Goal: Find specific page/section: Find specific page/section

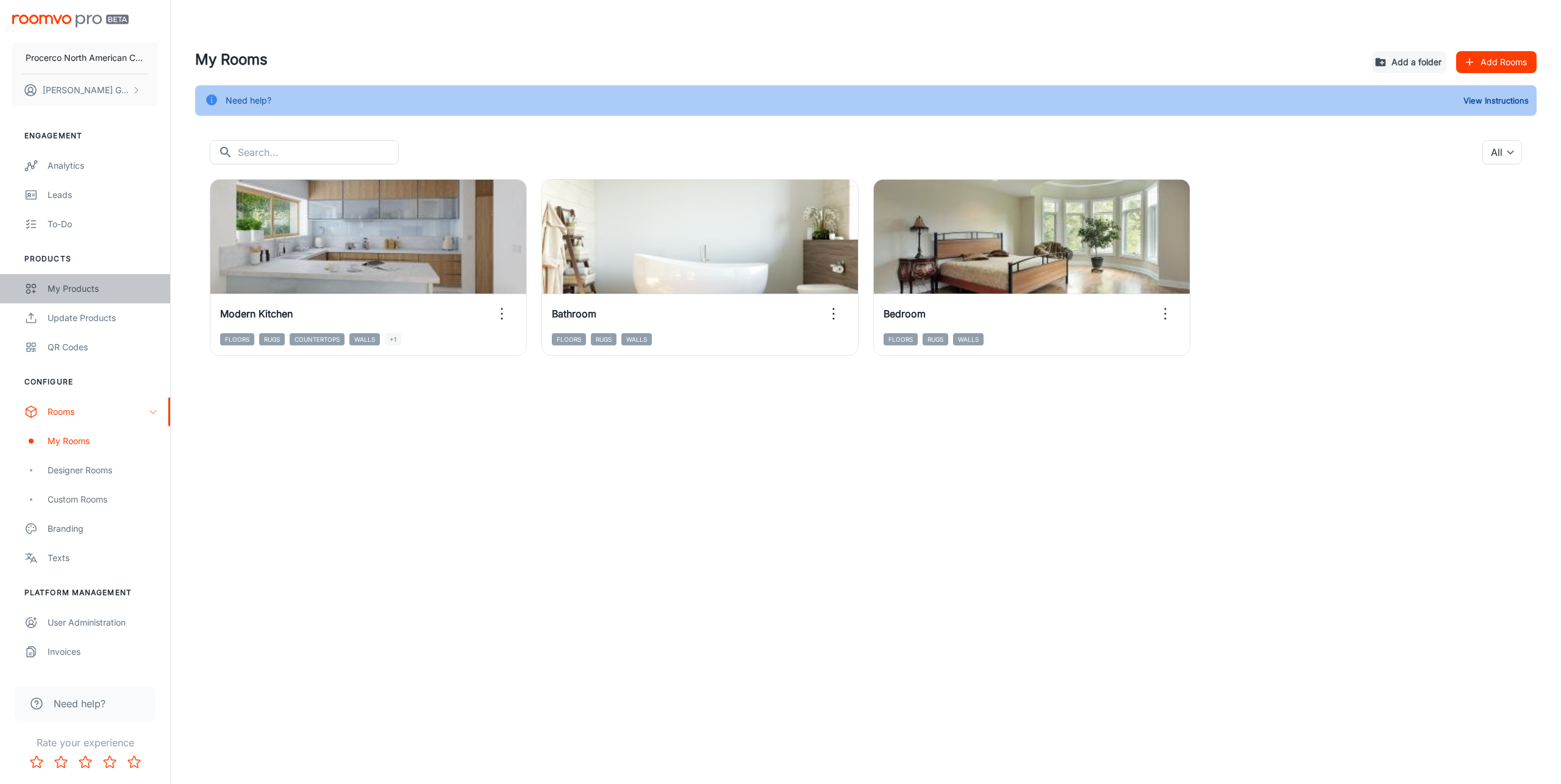
click at [86, 284] on div "My Products" at bounding box center [103, 289] width 110 height 14
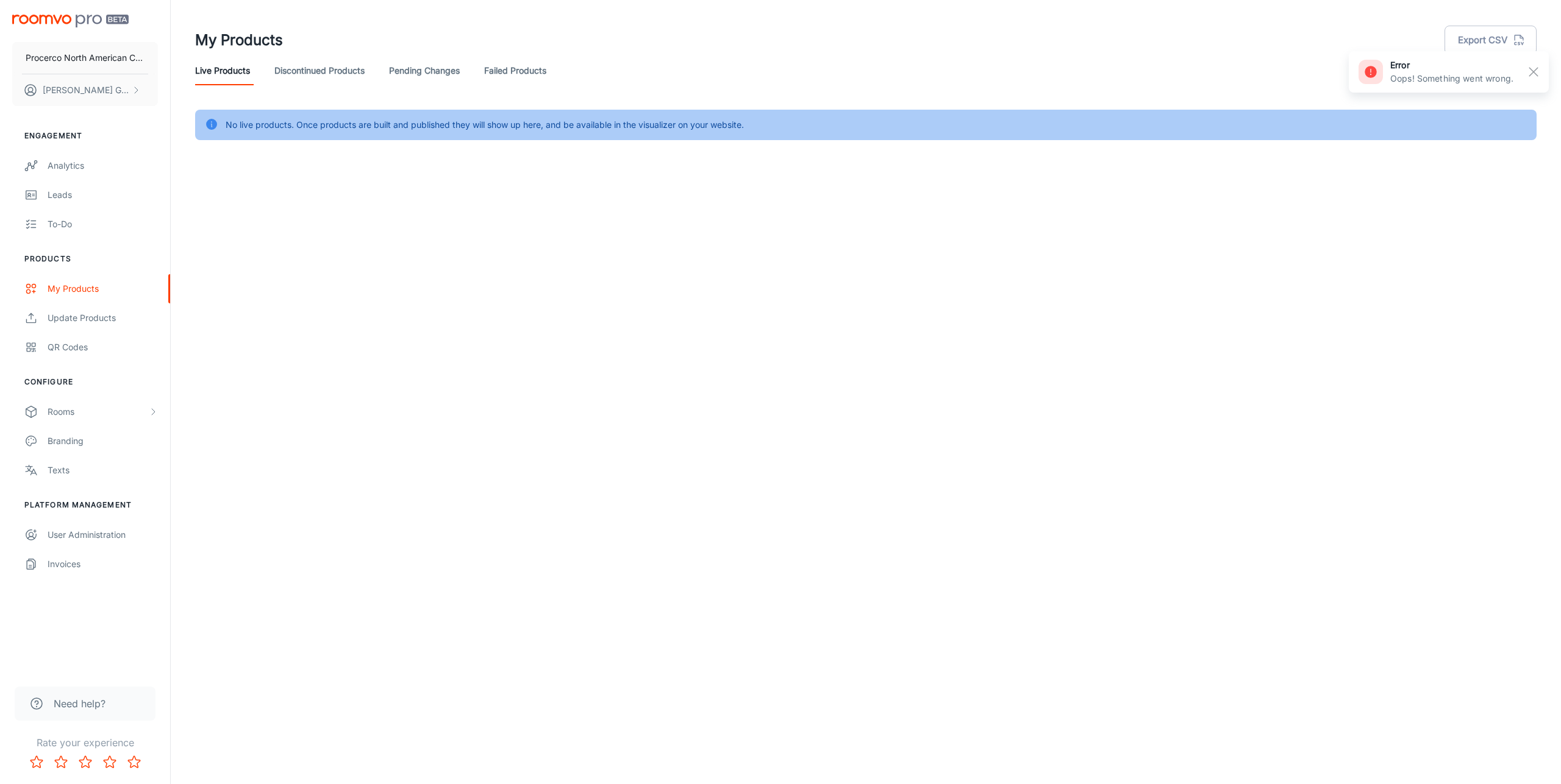
click at [426, 80] on link "Pending Changes" at bounding box center [424, 71] width 71 height 29
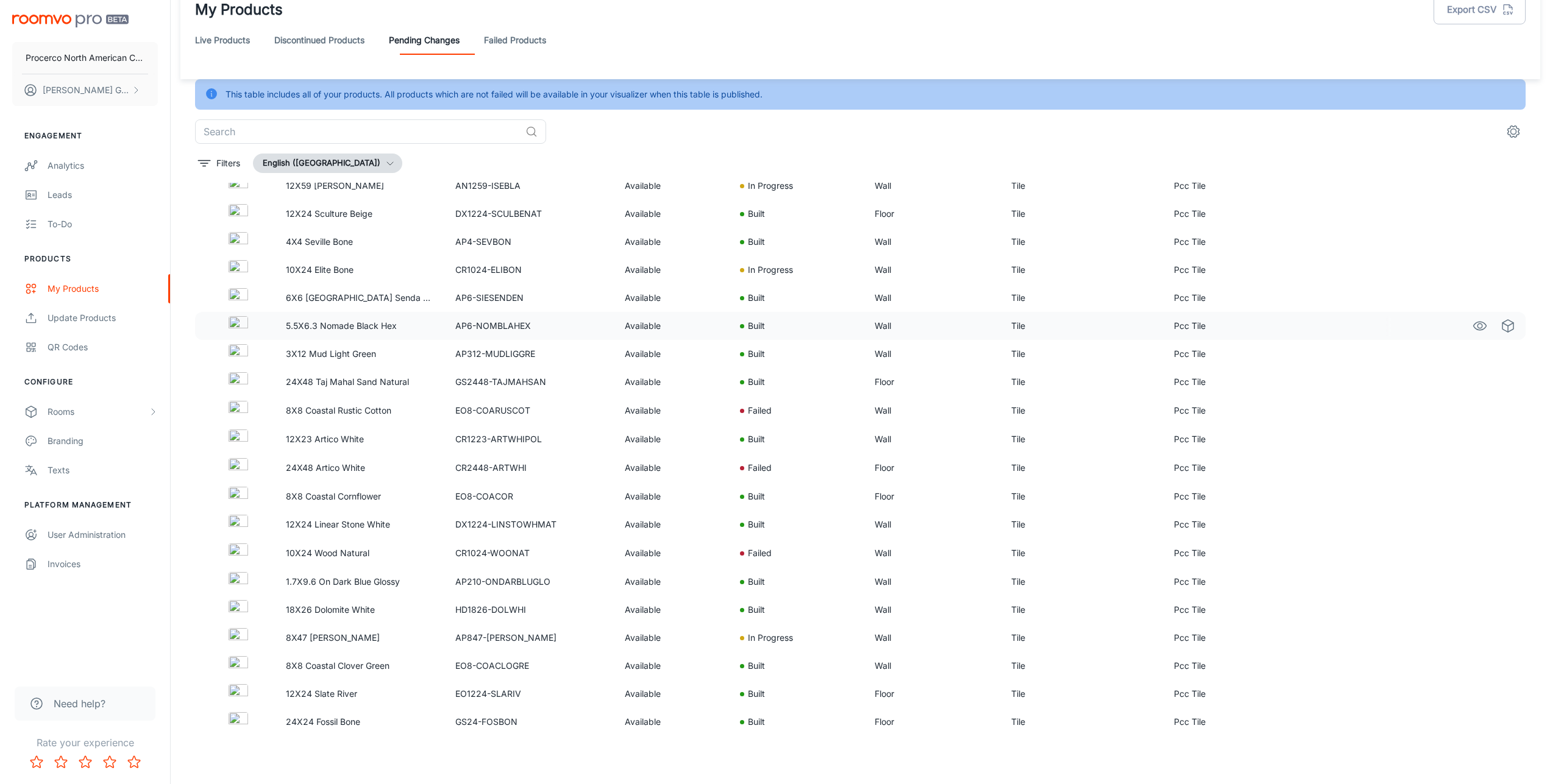
scroll to position [1290, 0]
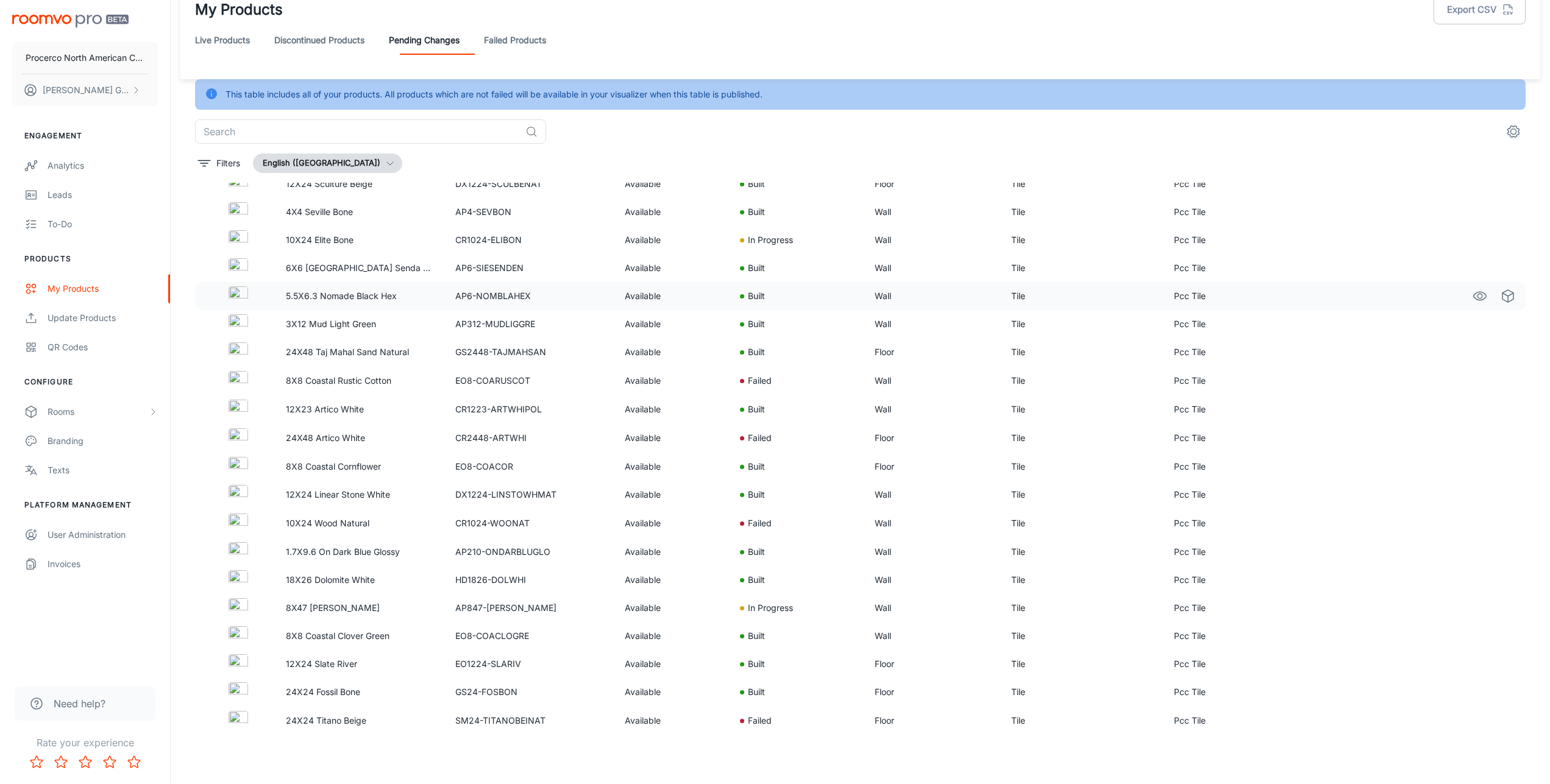
click at [322, 298] on p "5.5X6.3 Nomade Black Hex" at bounding box center [360, 296] width 150 height 14
click at [220, 312] on td at bounding box center [235, 324] width 81 height 28
click at [230, 302] on img at bounding box center [239, 296] width 20 height 20
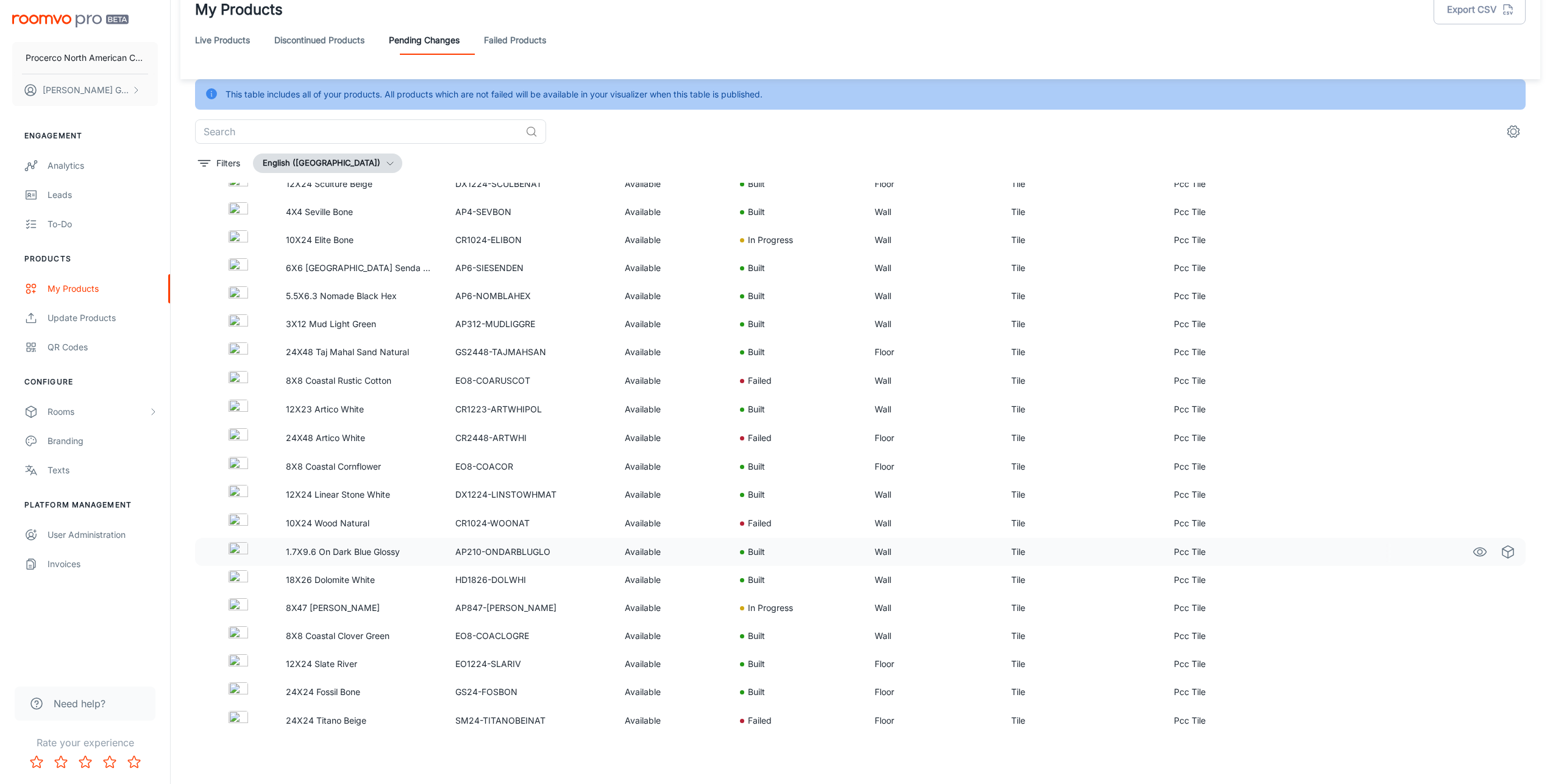
click at [236, 557] on img at bounding box center [239, 552] width 20 height 20
click at [1472, 551] on icon "See in Visualizer" at bounding box center [1479, 552] width 14 height 14
click at [1477, 553] on circle "See in Visualizer" at bounding box center [1479, 551] width 5 height 5
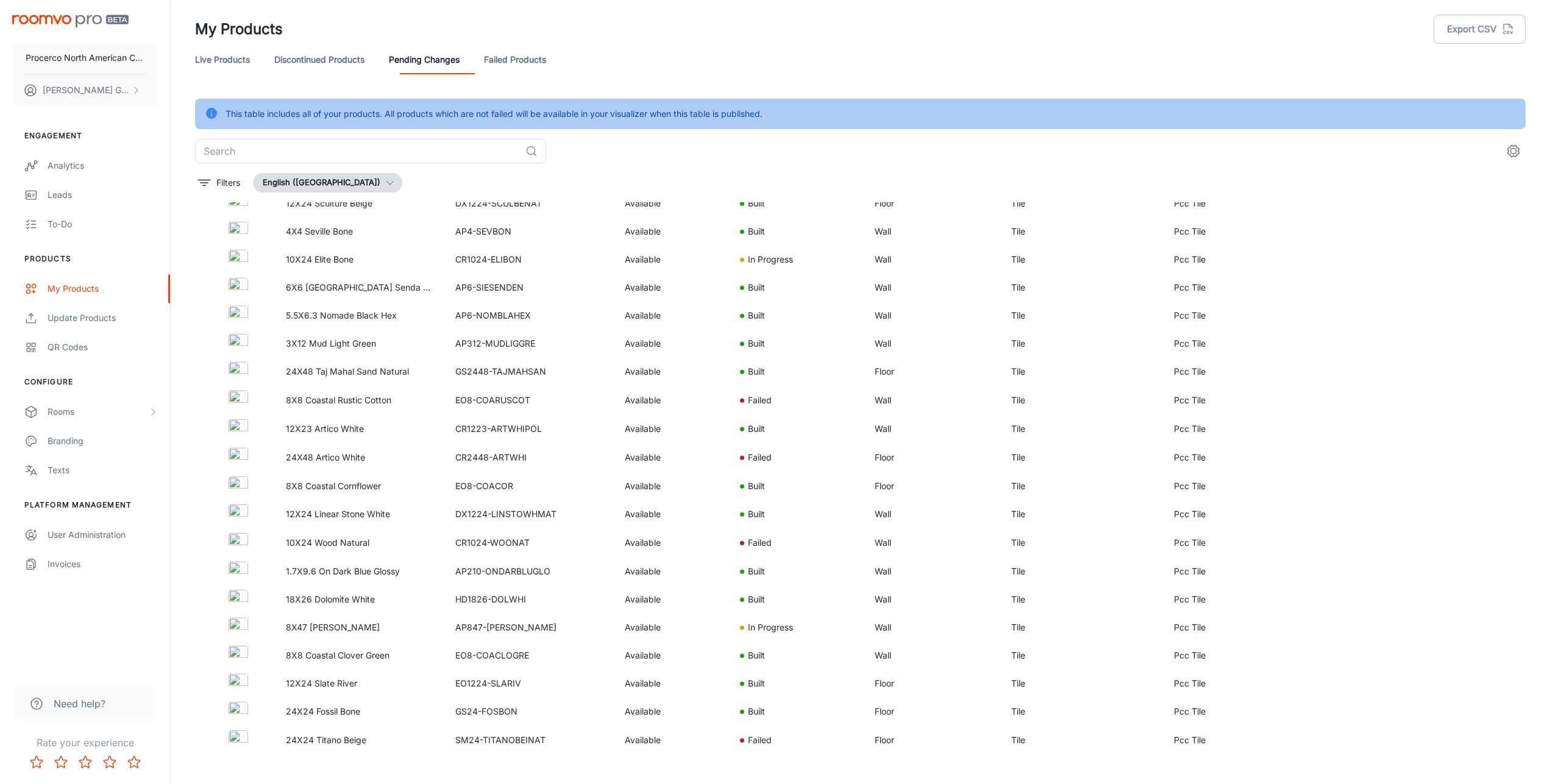
scroll to position [0, 0]
